Goal: Task Accomplishment & Management: Use online tool/utility

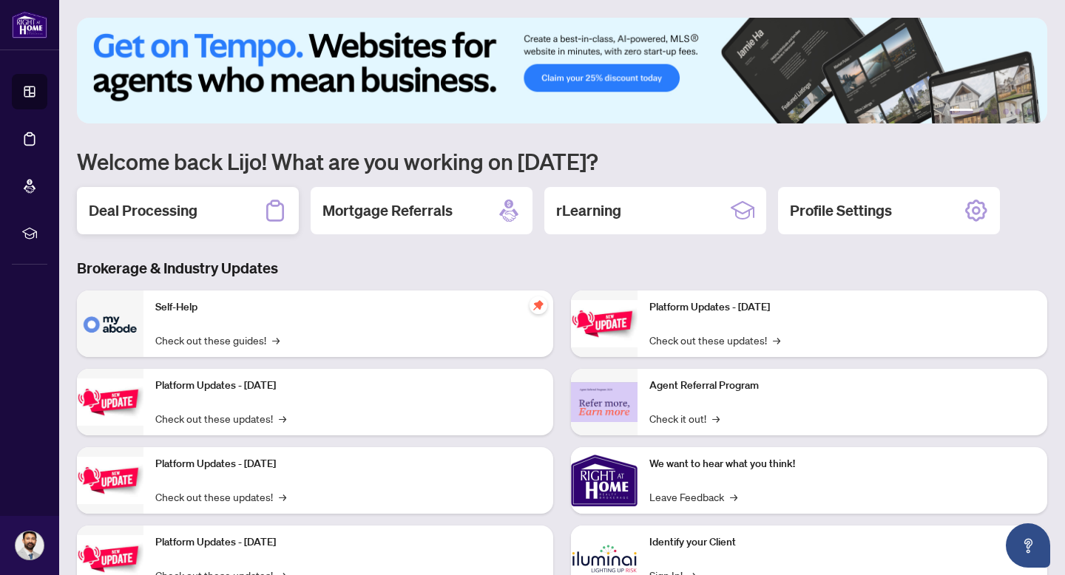
click at [211, 205] on div "Deal Processing" at bounding box center [188, 210] width 222 height 47
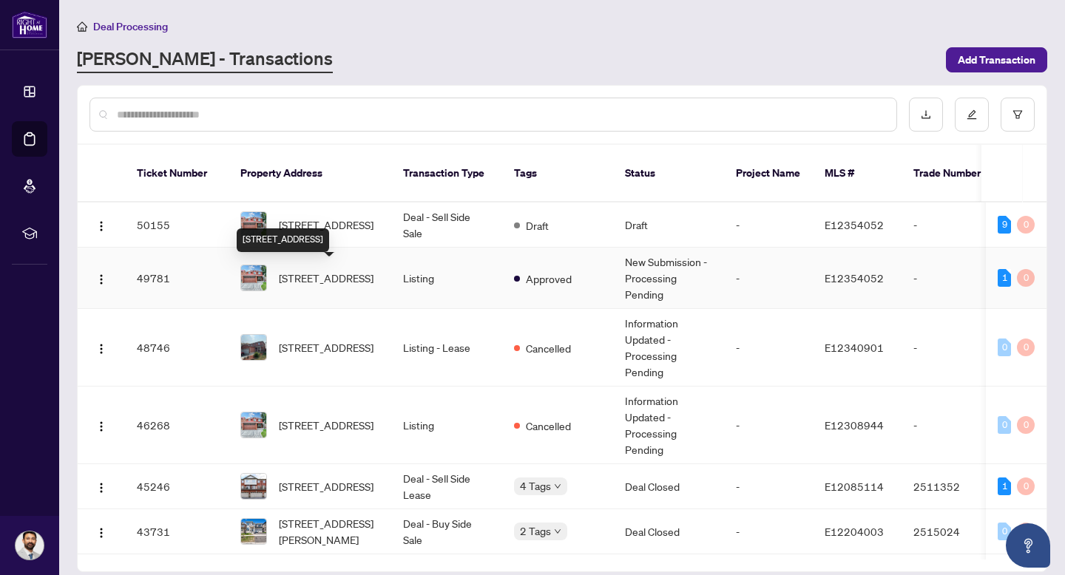
click at [345, 283] on span "[STREET_ADDRESS]" at bounding box center [326, 278] width 95 height 16
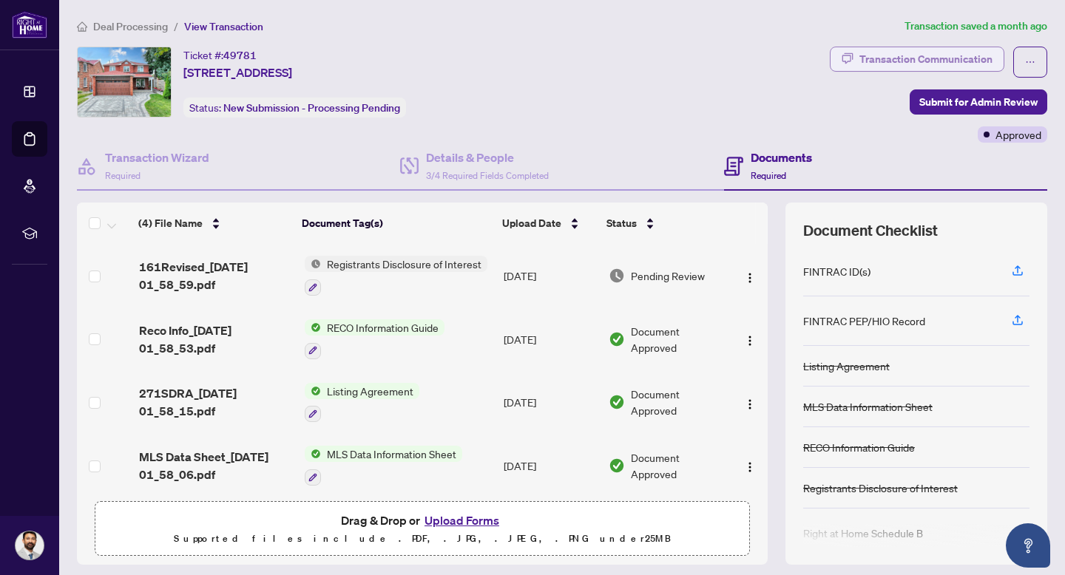
click at [941, 58] on div "Transaction Communication" at bounding box center [925, 59] width 133 height 24
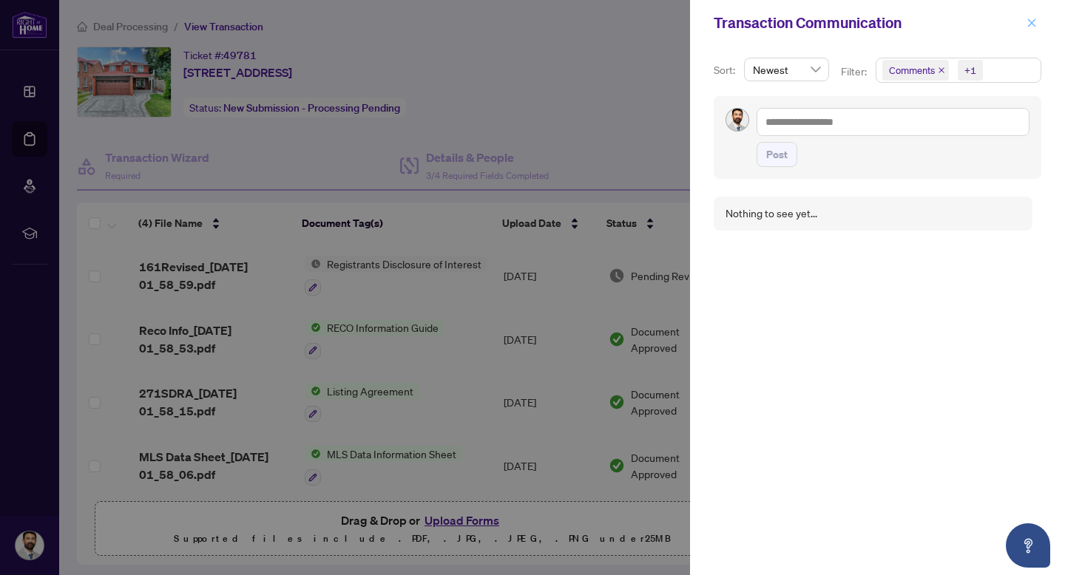
click at [1029, 21] on icon "close" at bounding box center [1031, 23] width 10 height 10
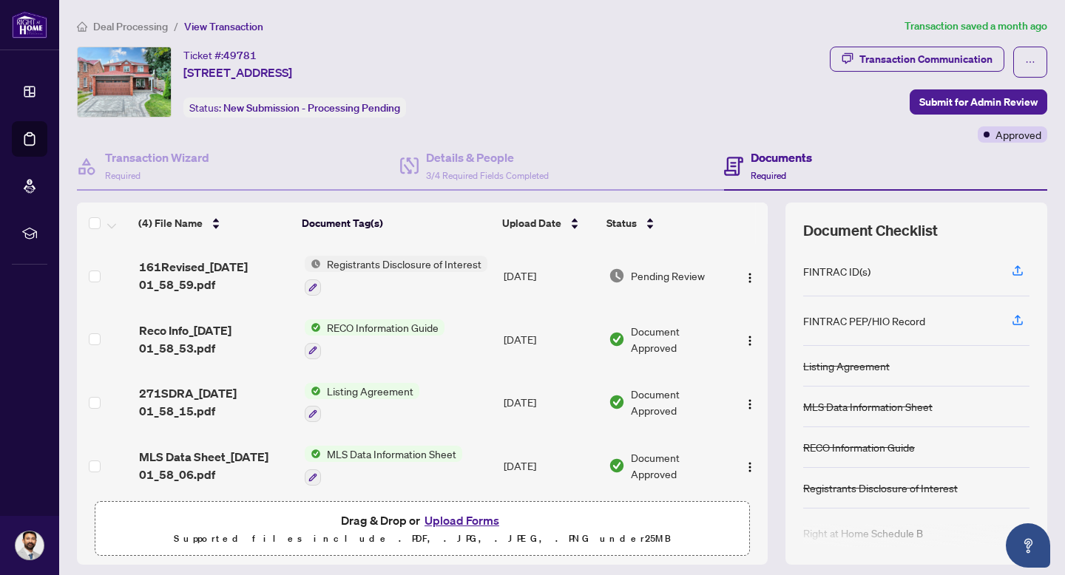
scroll to position [4, 0]
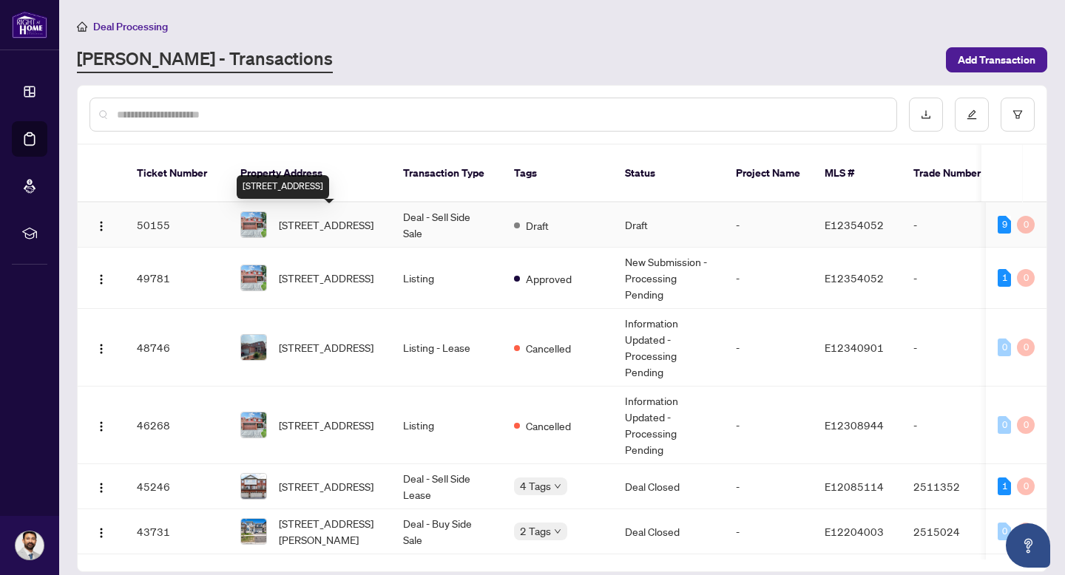
click at [340, 217] on span "[STREET_ADDRESS]" at bounding box center [326, 225] width 95 height 16
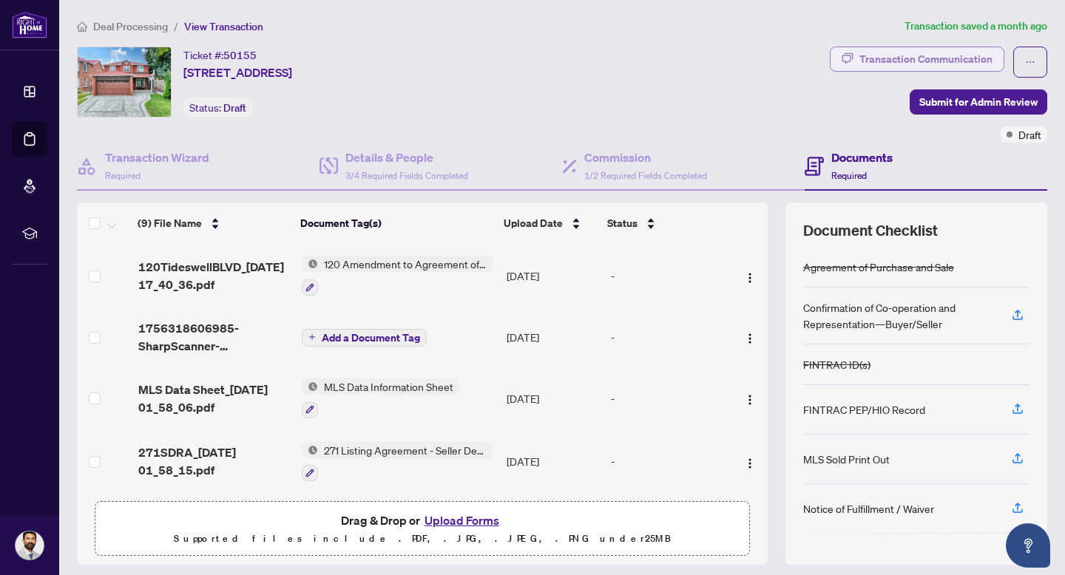
click at [927, 67] on div "Transaction Communication" at bounding box center [925, 59] width 133 height 24
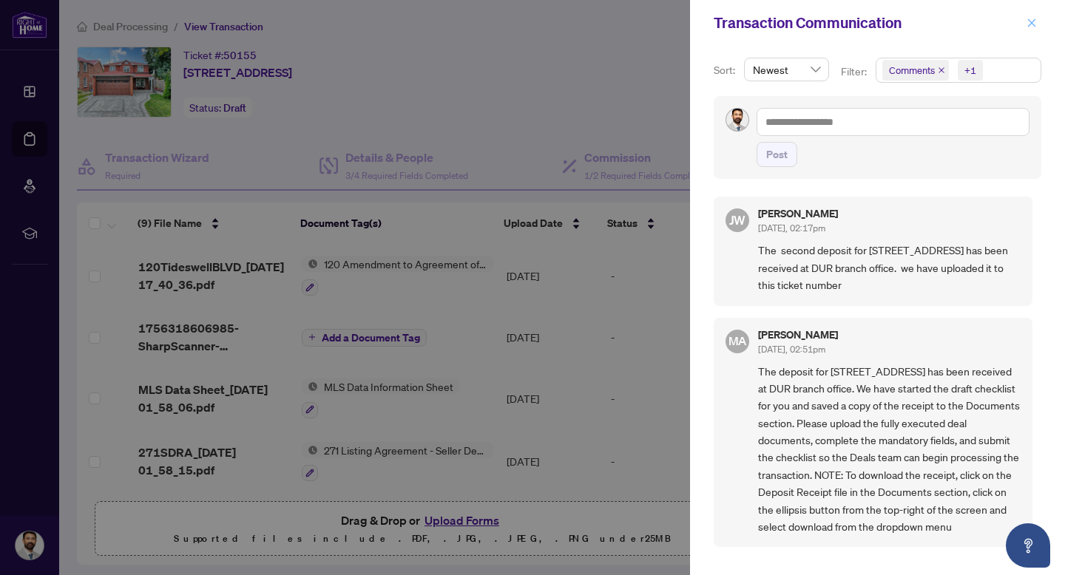
click at [1034, 12] on span "button" at bounding box center [1031, 23] width 10 height 24
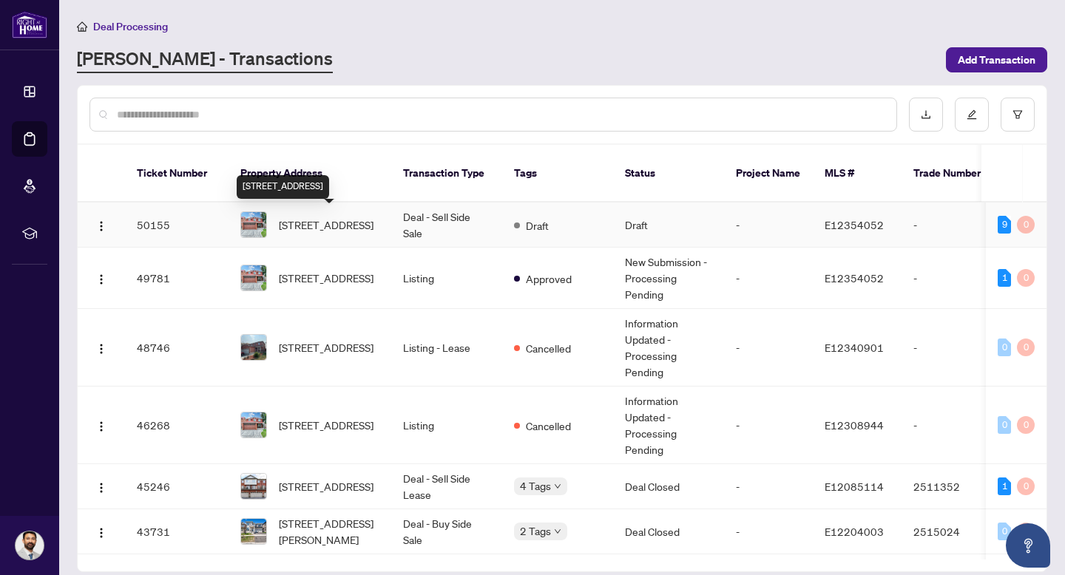
click at [330, 219] on span "[STREET_ADDRESS]" at bounding box center [326, 225] width 95 height 16
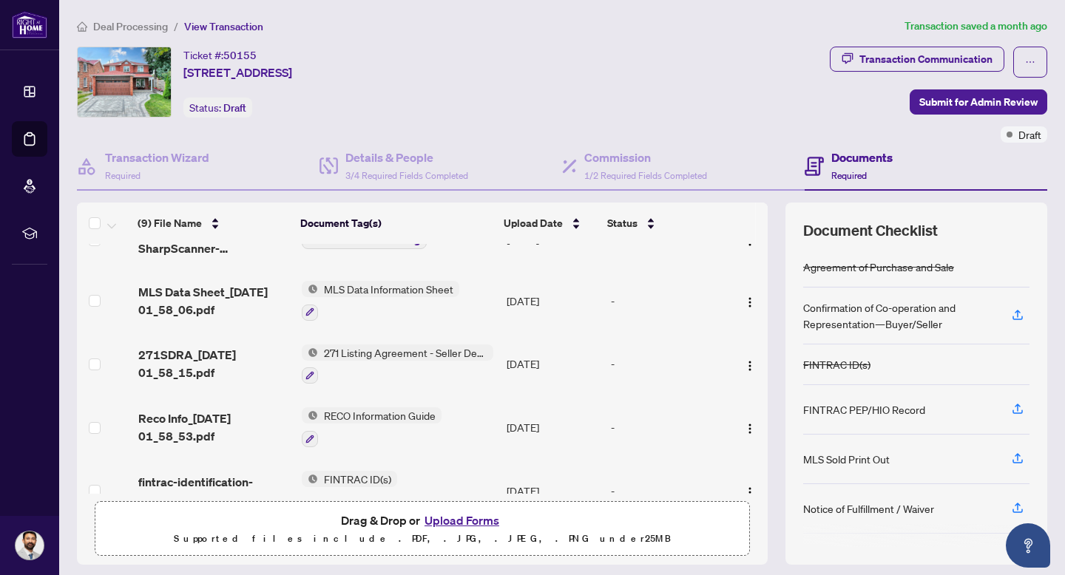
scroll to position [98, 0]
click at [339, 280] on span "MLS Data Information Sheet" at bounding box center [388, 288] width 141 height 16
click at [494, 285] on td "MLS Data Information Sheet" at bounding box center [398, 300] width 205 height 64
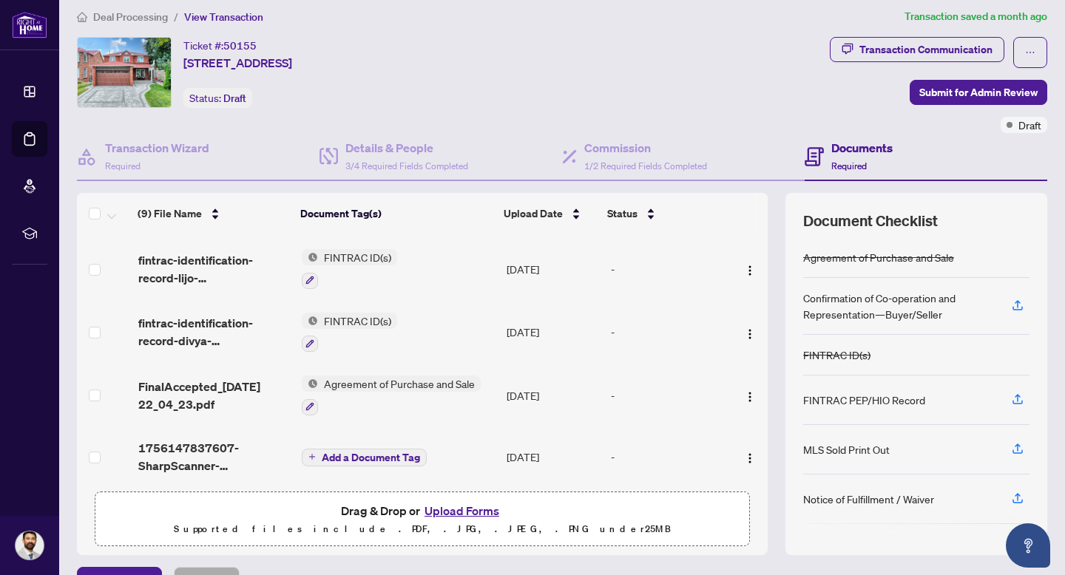
scroll to position [12, 0]
